Goal: Task Accomplishment & Management: Manage account settings

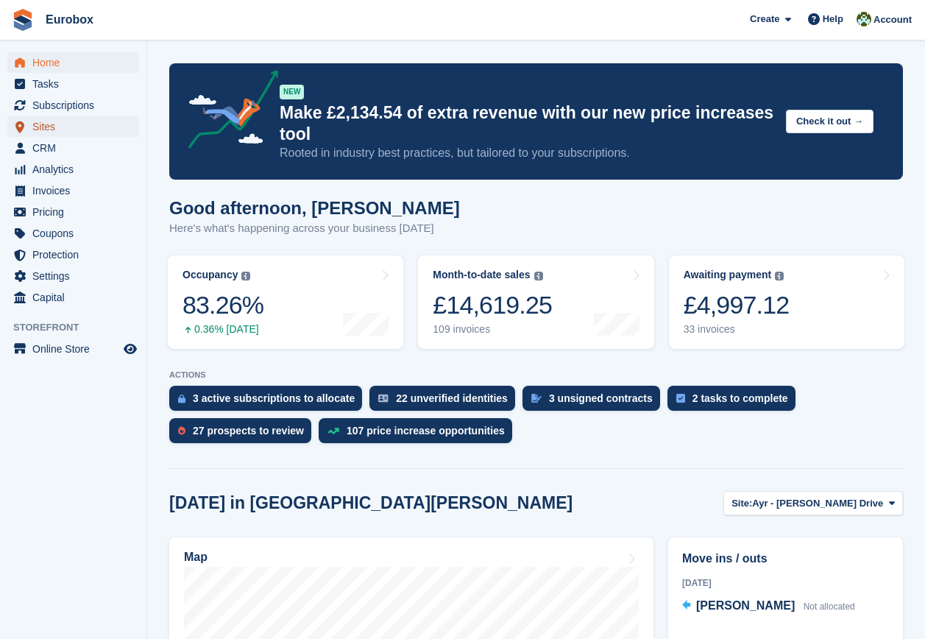
click at [46, 129] on span "Sites" at bounding box center [76, 126] width 88 height 21
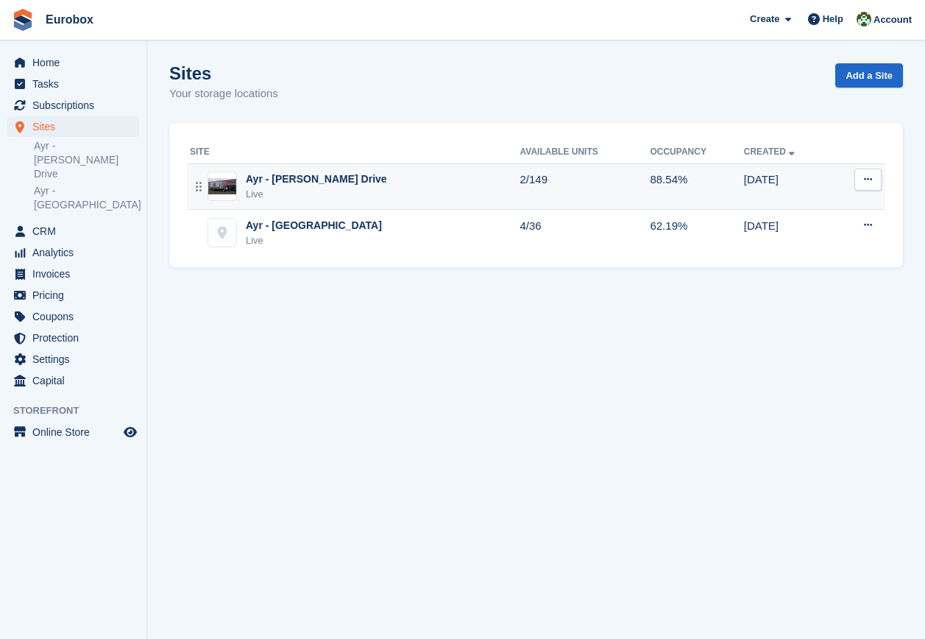
click at [296, 176] on div "Ayr - [PERSON_NAME] Drive" at bounding box center [316, 178] width 141 height 15
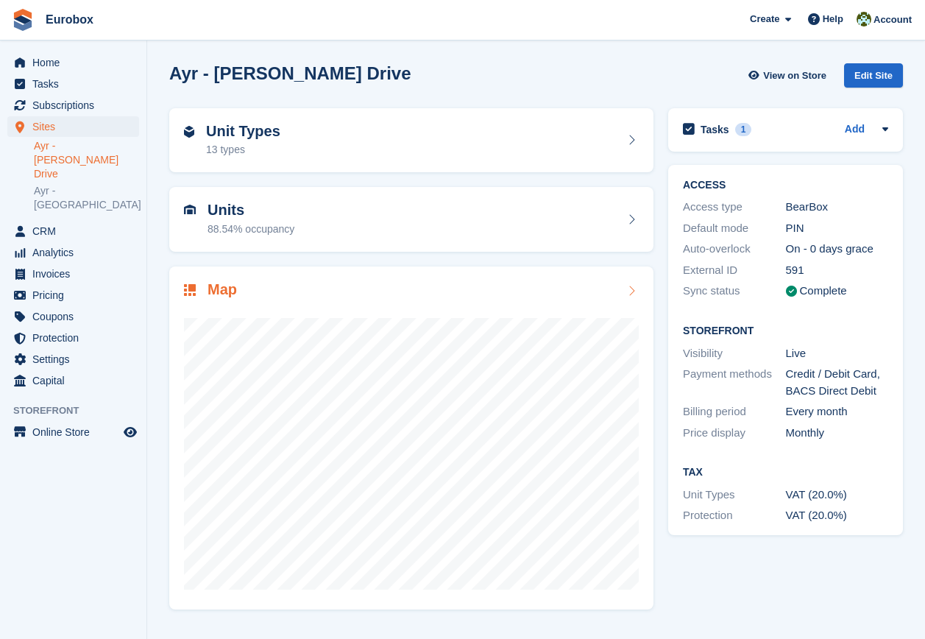
click at [633, 290] on icon at bounding box center [631, 291] width 15 height 12
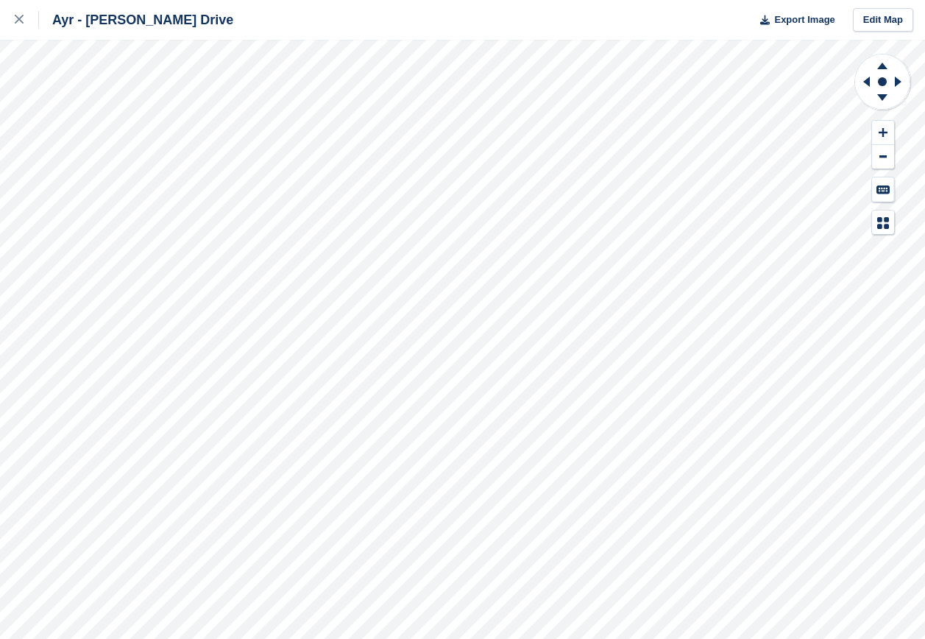
click at [135, 202] on div "Ayr - [PERSON_NAME] Drive Export Image Edit Map" at bounding box center [462, 319] width 925 height 639
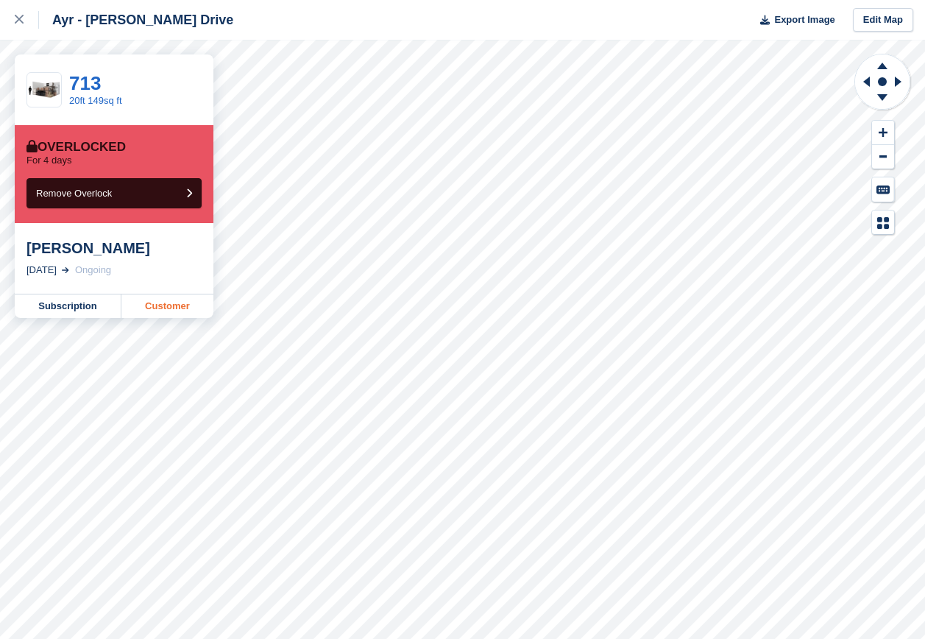
click at [171, 309] on link "Customer" at bounding box center [167, 306] width 92 height 24
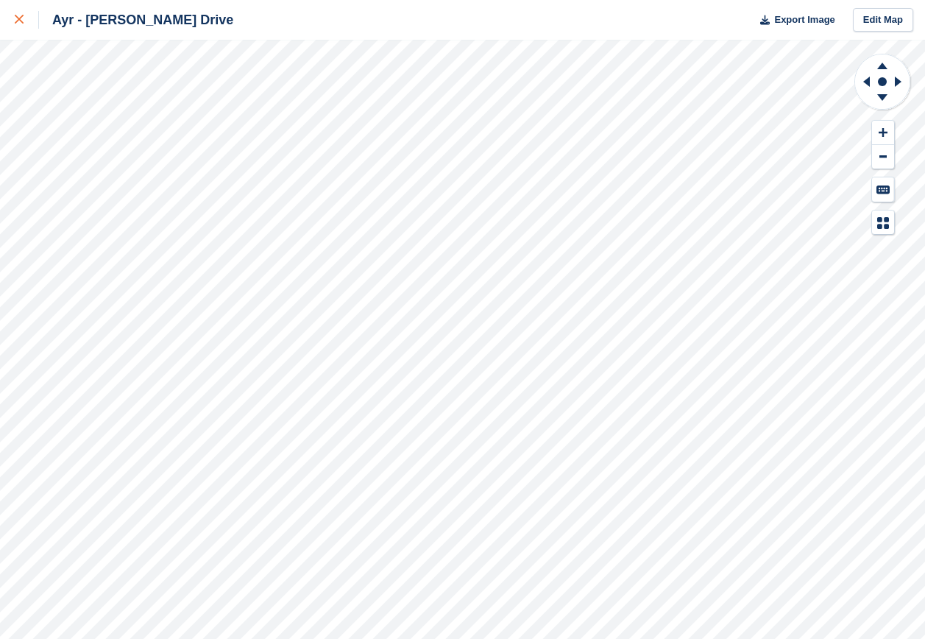
click at [18, 21] on icon at bounding box center [19, 19] width 9 height 9
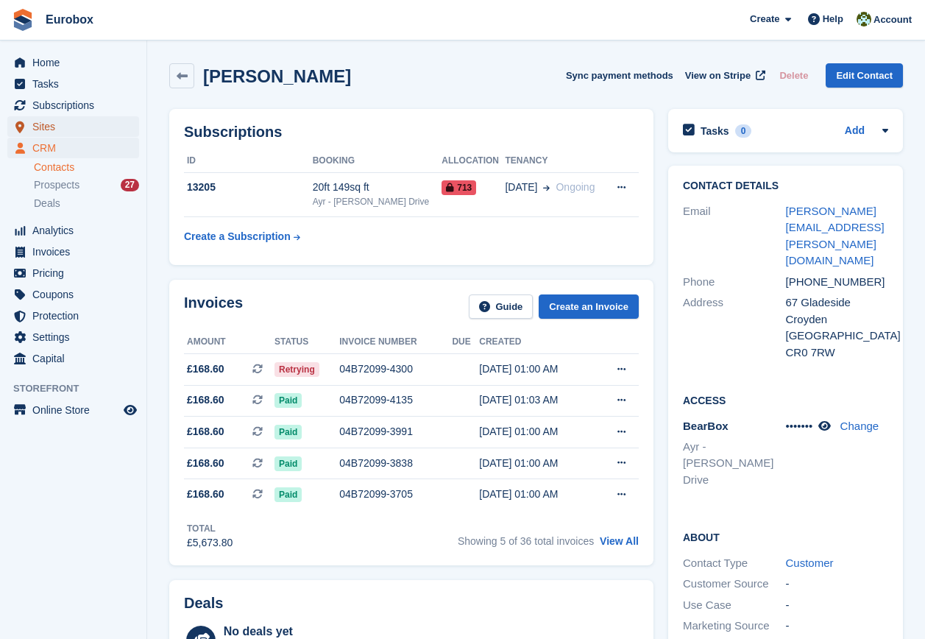
click at [40, 124] on span "Sites" at bounding box center [76, 126] width 88 height 21
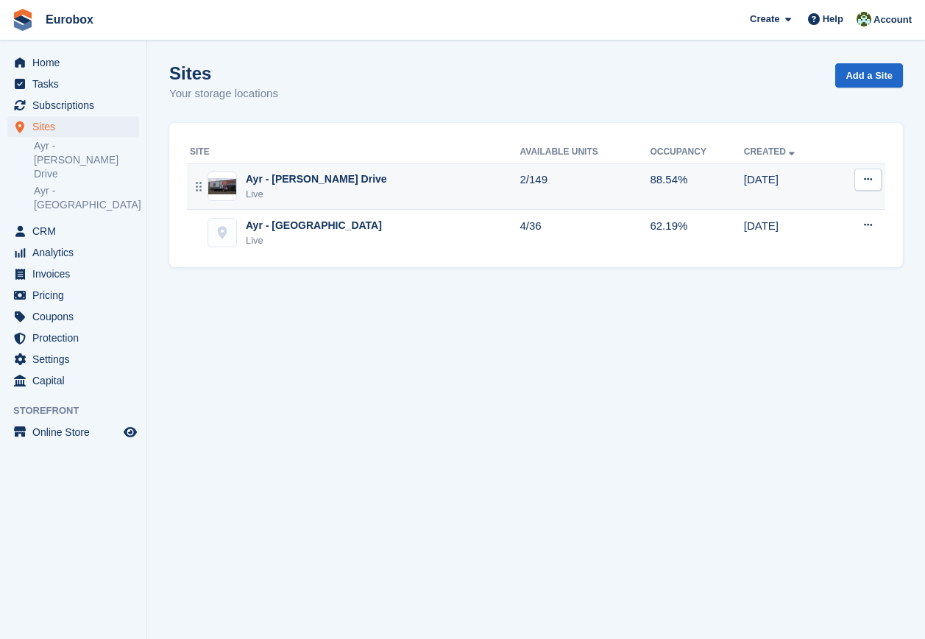
click at [302, 182] on div "Ayr - [PERSON_NAME] Drive" at bounding box center [316, 178] width 141 height 15
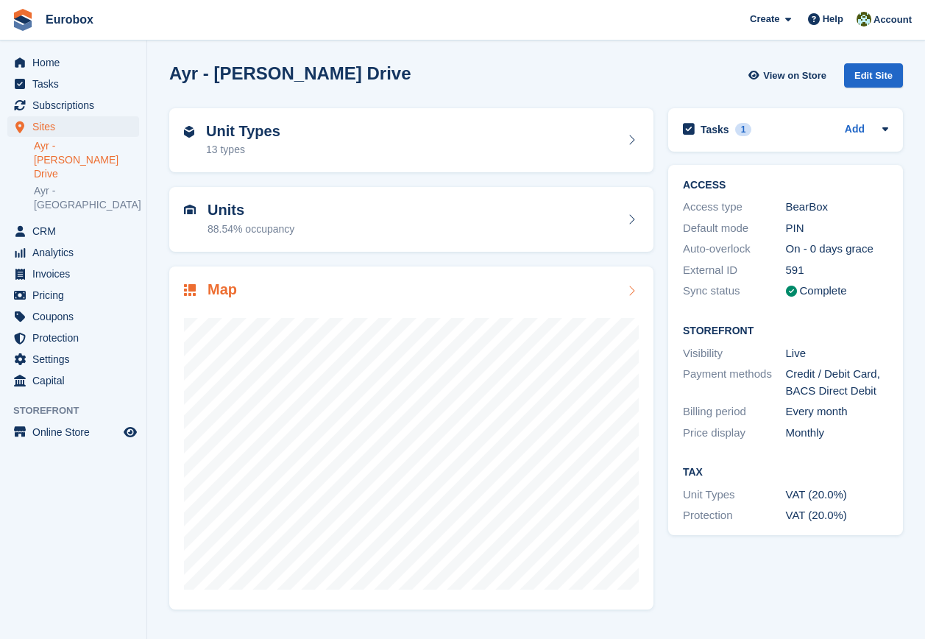
click at [635, 291] on icon at bounding box center [631, 291] width 15 height 12
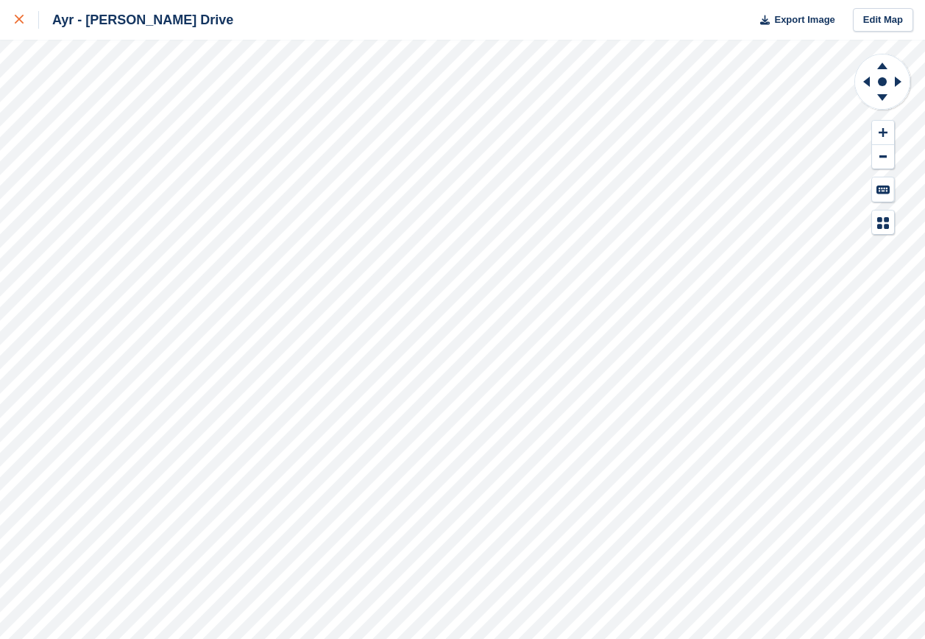
click at [21, 19] on icon at bounding box center [19, 19] width 9 height 9
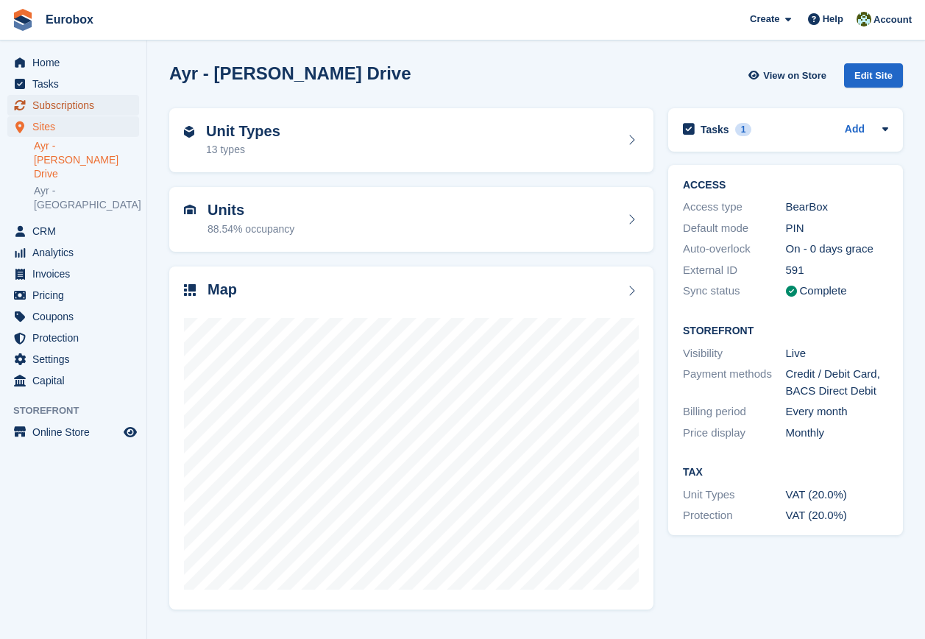
click at [69, 102] on span "Subscriptions" at bounding box center [76, 105] width 88 height 21
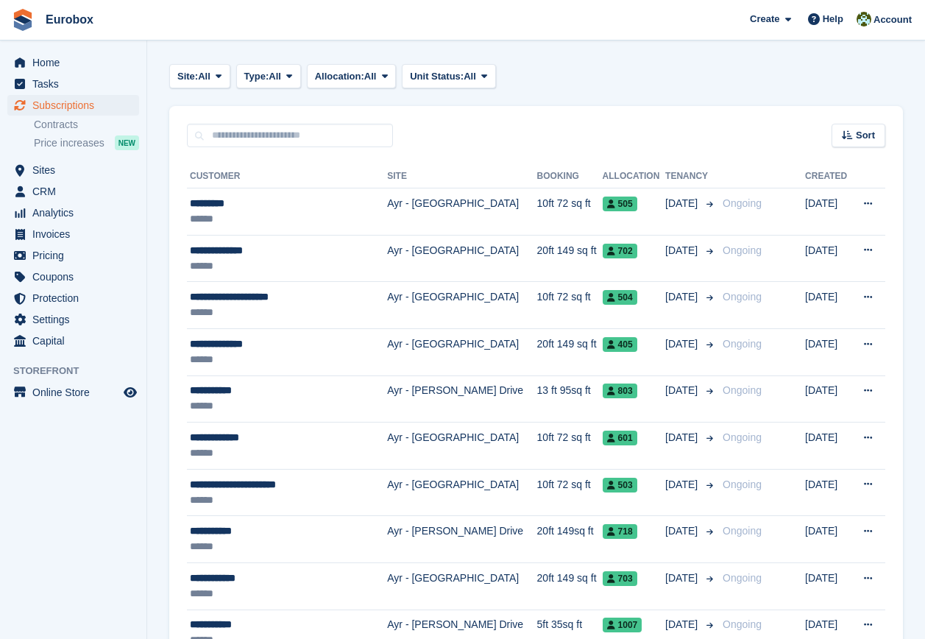
scroll to position [221, 0]
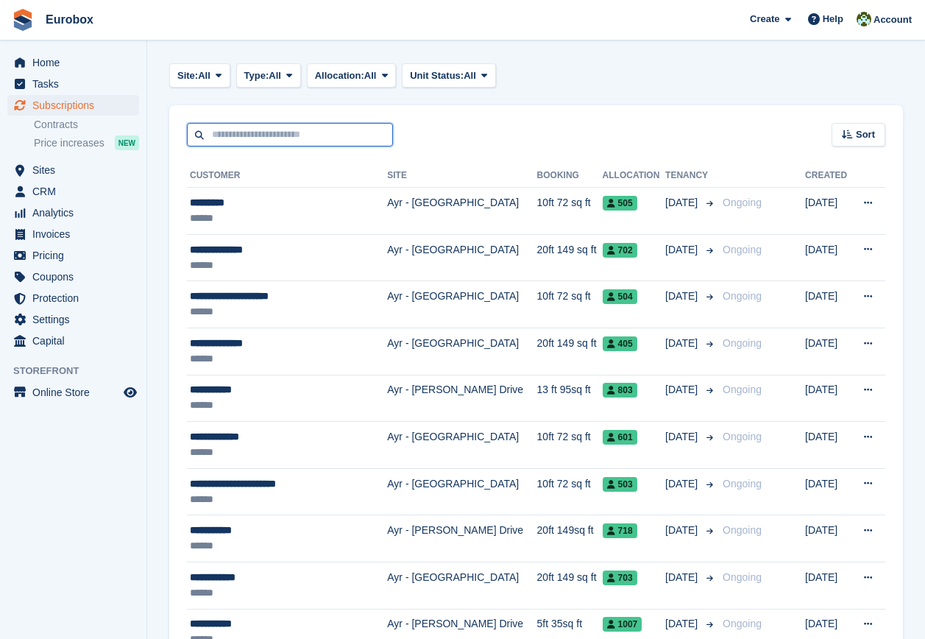
click at [238, 133] on input "text" at bounding box center [290, 135] width 206 height 24
type input "******"
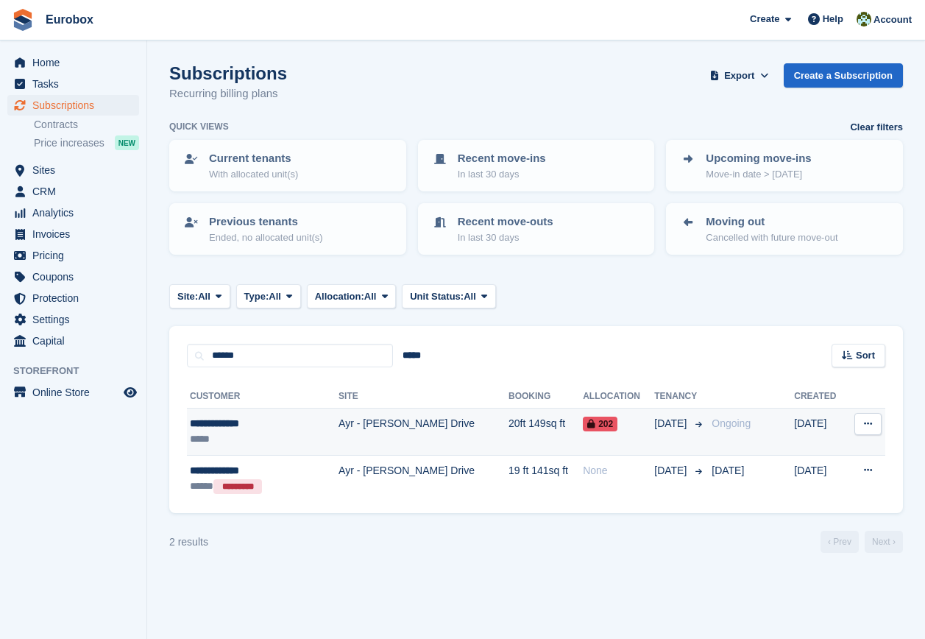
click at [228, 425] on div "**********" at bounding box center [249, 423] width 118 height 15
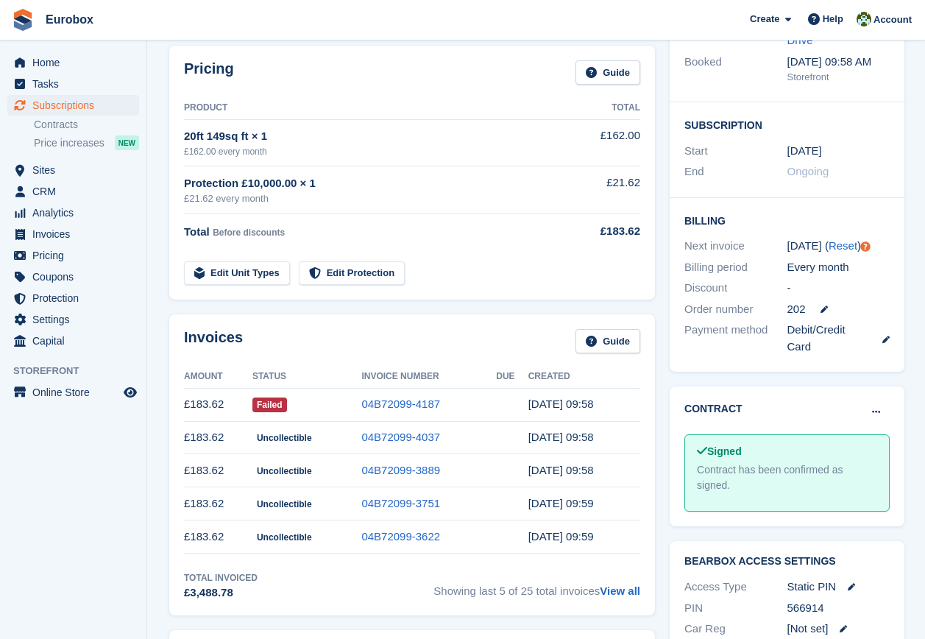
scroll to position [221, 0]
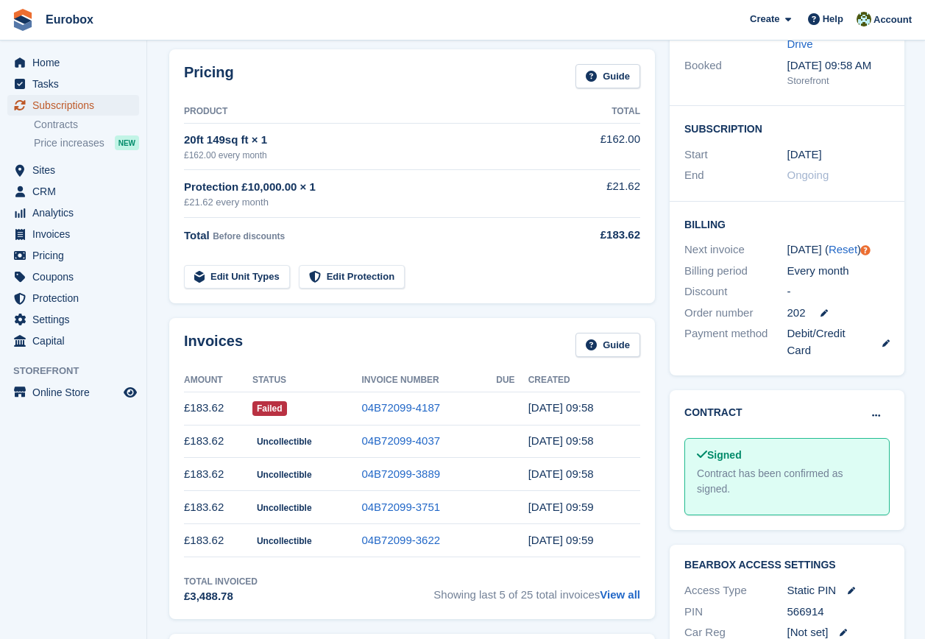
click at [61, 108] on span "Subscriptions" at bounding box center [76, 105] width 88 height 21
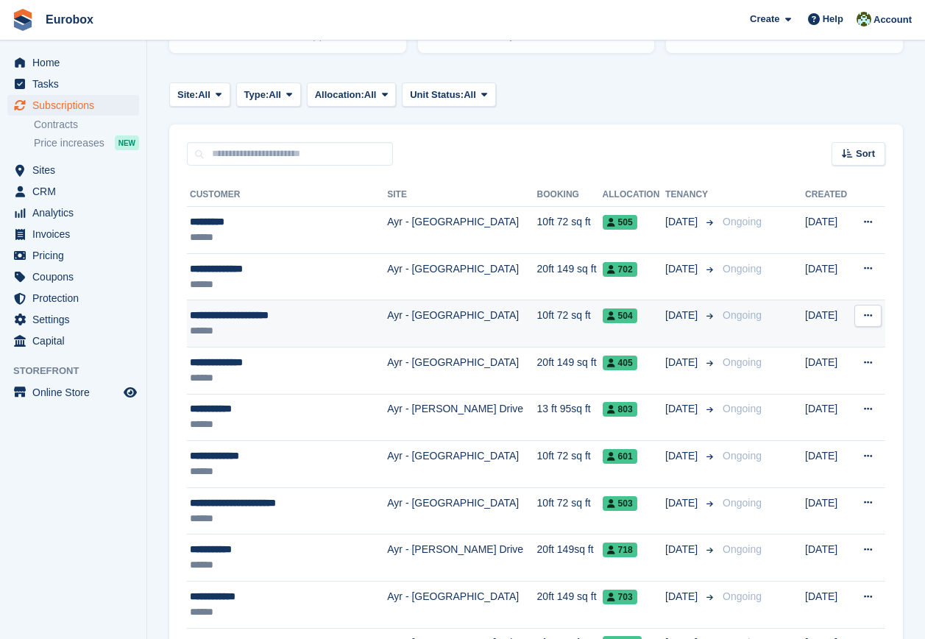
scroll to position [221, 0]
